Goal: Task Accomplishment & Management: Complete application form

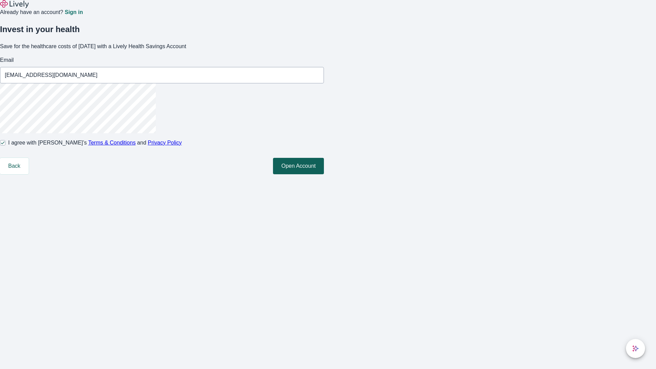
click at [324, 174] on button "Open Account" at bounding box center [298, 166] width 51 height 16
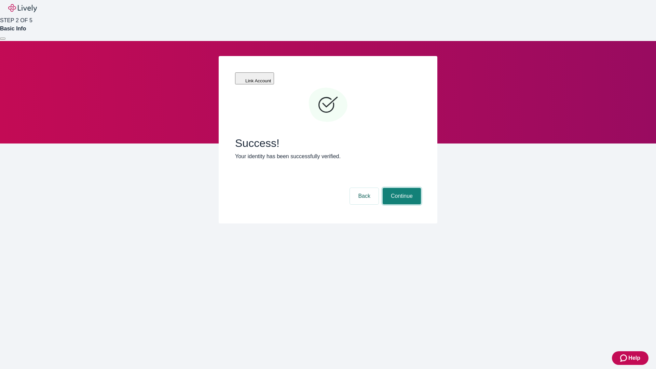
click at [401, 188] on button "Continue" at bounding box center [401, 196] width 38 height 16
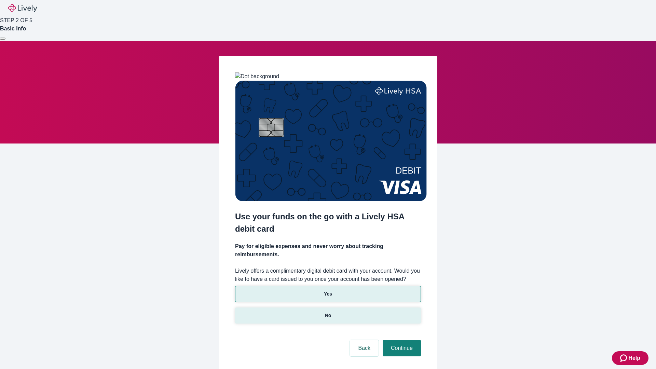
click at [327, 312] on p "No" at bounding box center [328, 315] width 6 height 7
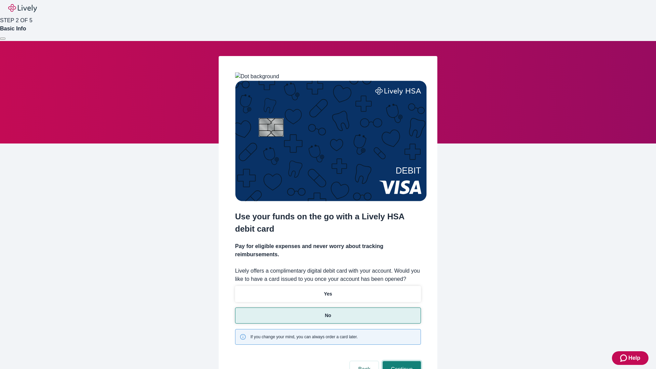
click at [401, 361] on button "Continue" at bounding box center [401, 369] width 38 height 16
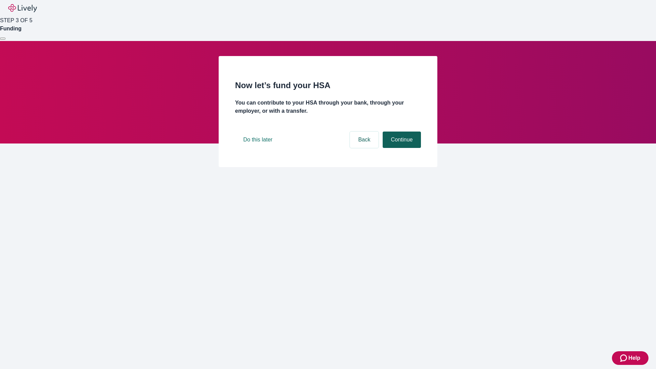
click at [401, 148] on button "Continue" at bounding box center [401, 139] width 38 height 16
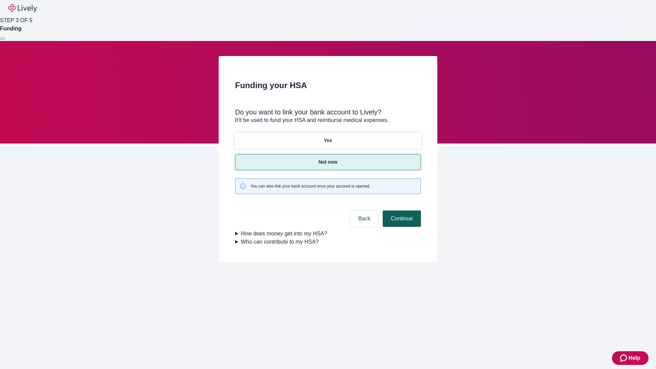
click at [401, 210] on button "Continue" at bounding box center [401, 218] width 38 height 16
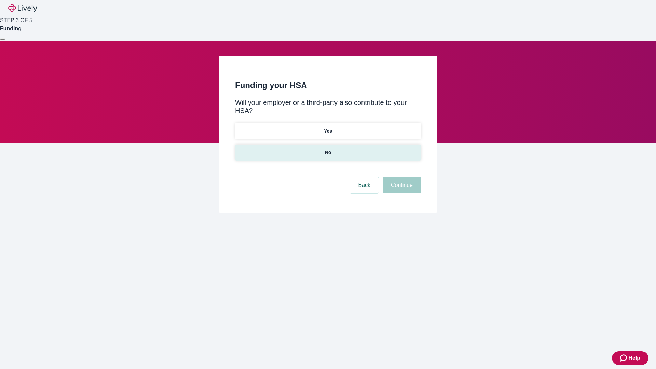
click at [327, 149] on p "No" at bounding box center [328, 152] width 6 height 7
click at [401, 177] on button "Continue" at bounding box center [401, 185] width 38 height 16
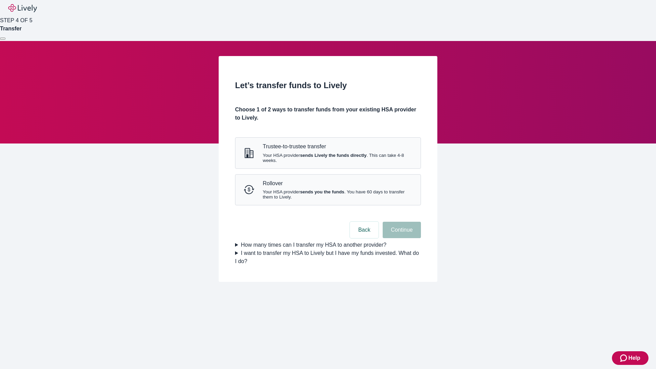
click at [327, 158] on strong "sends Lively the funds directly" at bounding box center [333, 155] width 67 height 5
click at [401, 238] on button "Continue" at bounding box center [401, 230] width 38 height 16
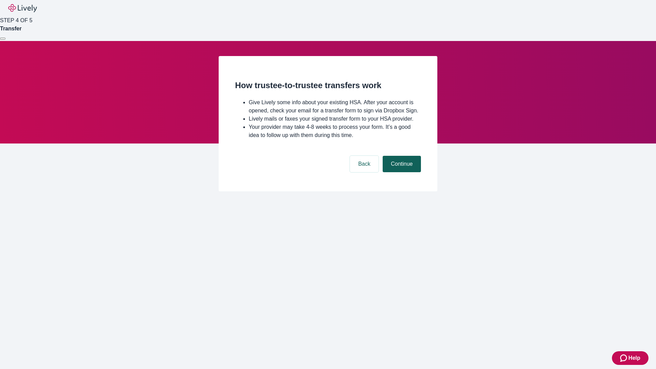
click at [401, 172] on button "Continue" at bounding box center [401, 164] width 38 height 16
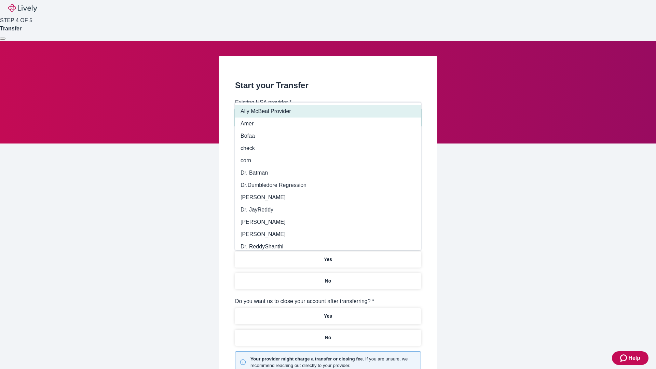
type input "Other"
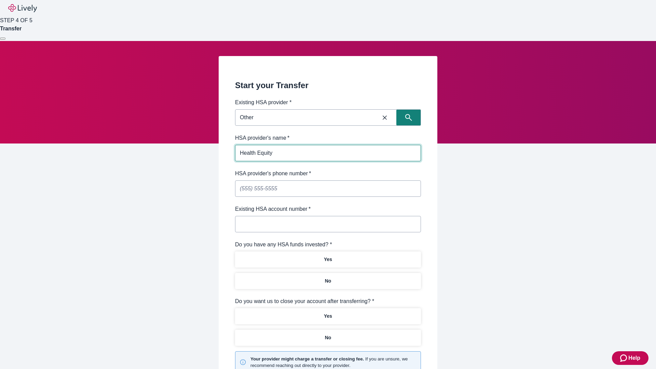
type input "Health Equity"
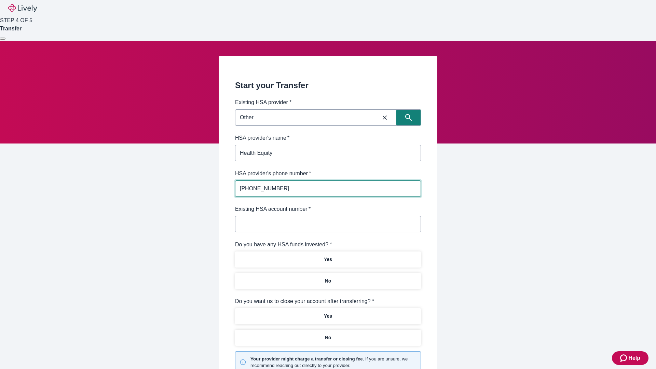
type input "[PHONE_NUMBER]"
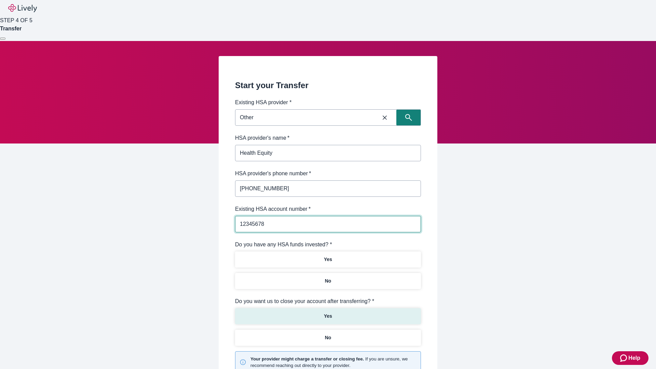
type input "12345678"
click at [327, 277] on p "No" at bounding box center [328, 280] width 6 height 7
click at [327, 312] on p "Yes" at bounding box center [328, 315] width 8 height 7
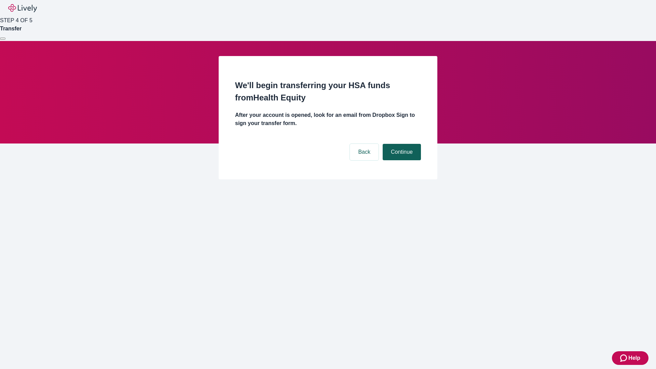
click at [401, 144] on button "Continue" at bounding box center [401, 152] width 38 height 16
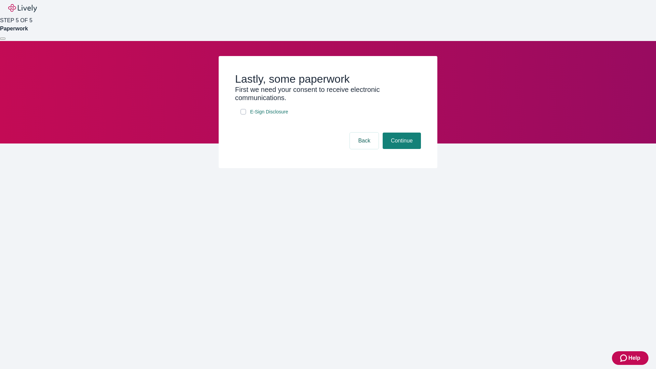
click at [243, 114] on input "E-Sign Disclosure" at bounding box center [242, 111] width 5 height 5
checkbox input "true"
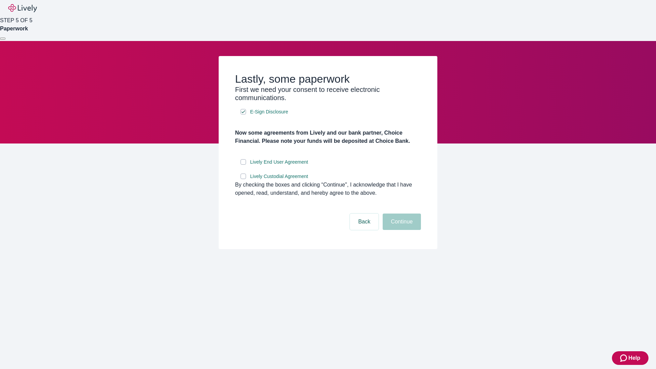
click at [243, 165] on input "Lively End User Agreement" at bounding box center [242, 161] width 5 height 5
checkbox input "true"
click at [243, 179] on input "Lively Custodial Agreement" at bounding box center [242, 175] width 5 height 5
checkbox input "true"
click at [401, 230] on button "Continue" at bounding box center [401, 221] width 38 height 16
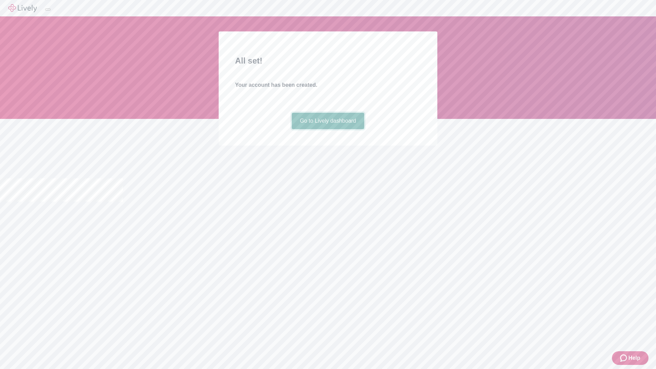
click at [327, 129] on link "Go to Lively dashboard" at bounding box center [328, 121] width 73 height 16
